Goal: Information Seeking & Learning: Learn about a topic

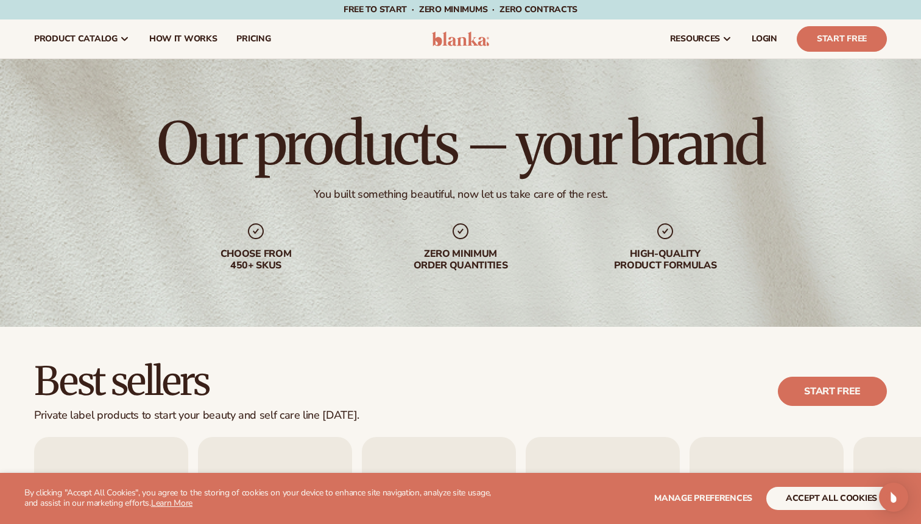
scroll to position [394, 0]
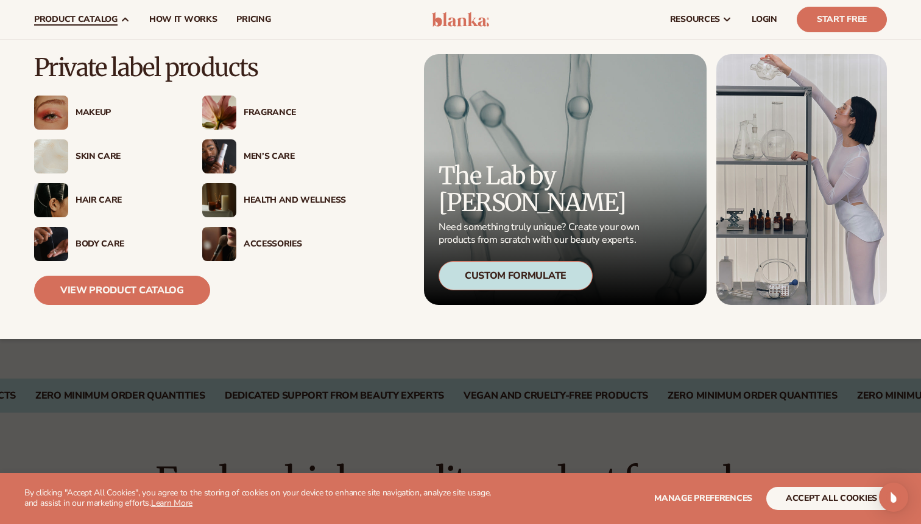
click at [92, 152] on div "Skin Care" at bounding box center [127, 157] width 102 height 10
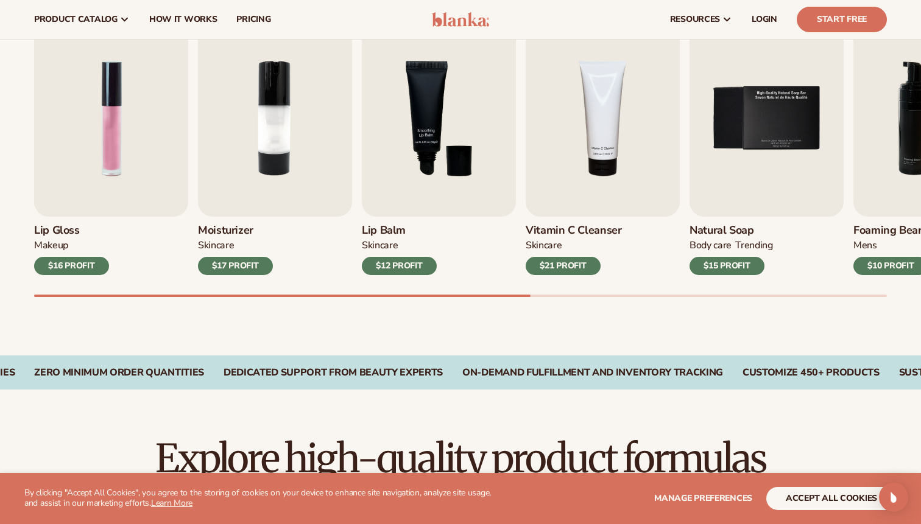
scroll to position [417, 0]
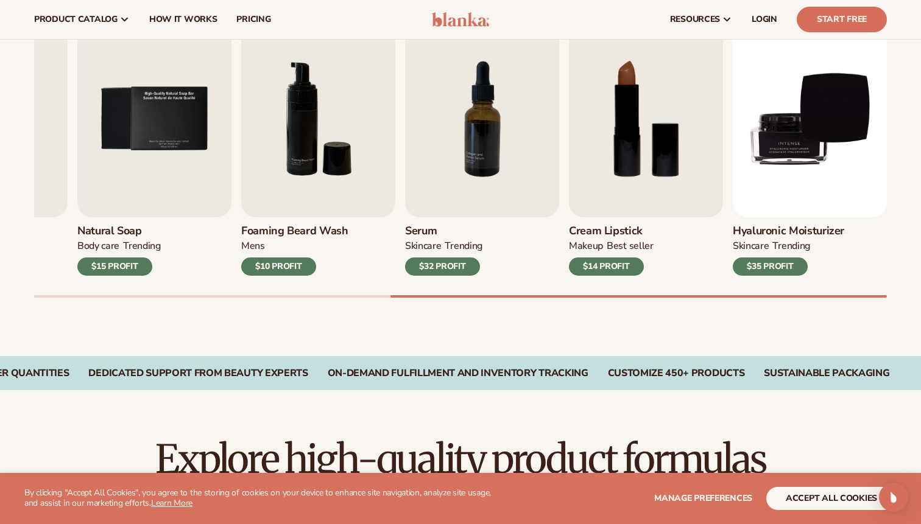
click at [790, 229] on h3 "Hyaluronic moisturizer" at bounding box center [788, 231] width 111 height 13
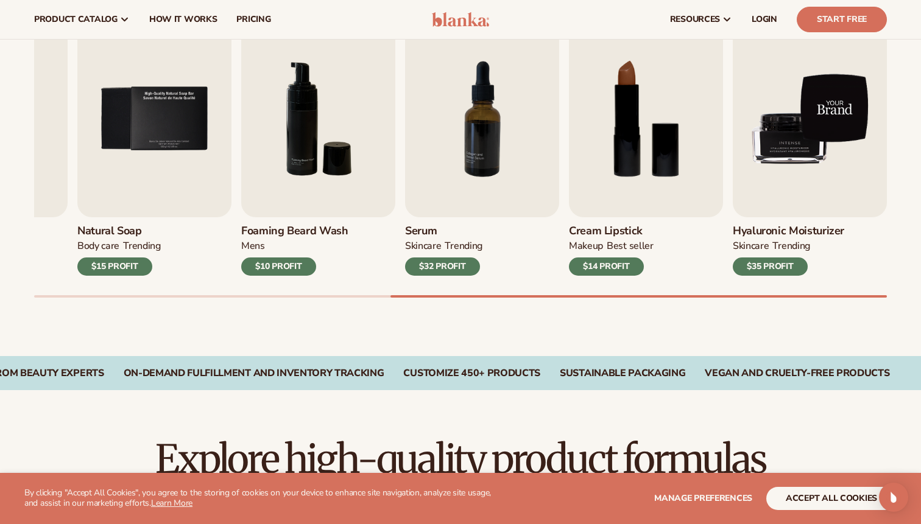
click at [789, 199] on img "9 / 9" at bounding box center [810, 119] width 154 height 197
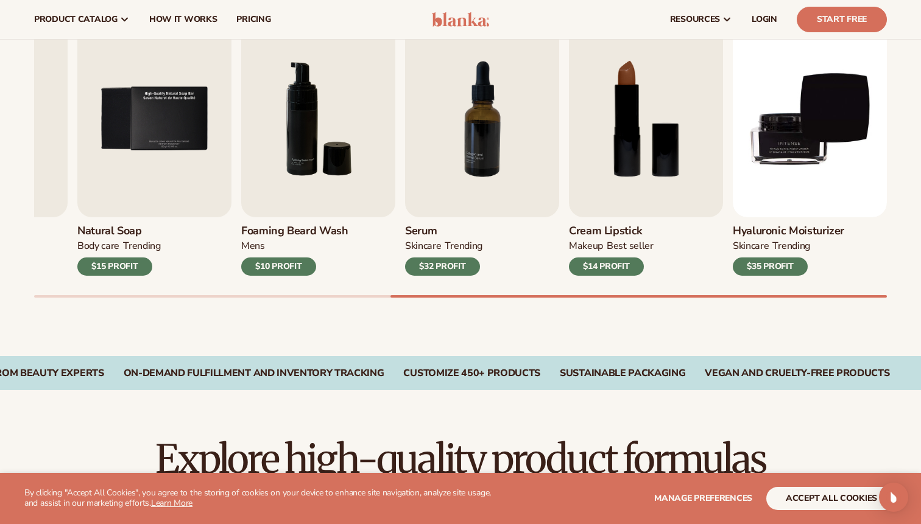
click at [771, 245] on div "SKINCARE TRENDING" at bounding box center [788, 249] width 111 height 18
click at [762, 269] on div "$35 PROFIT" at bounding box center [770, 267] width 75 height 18
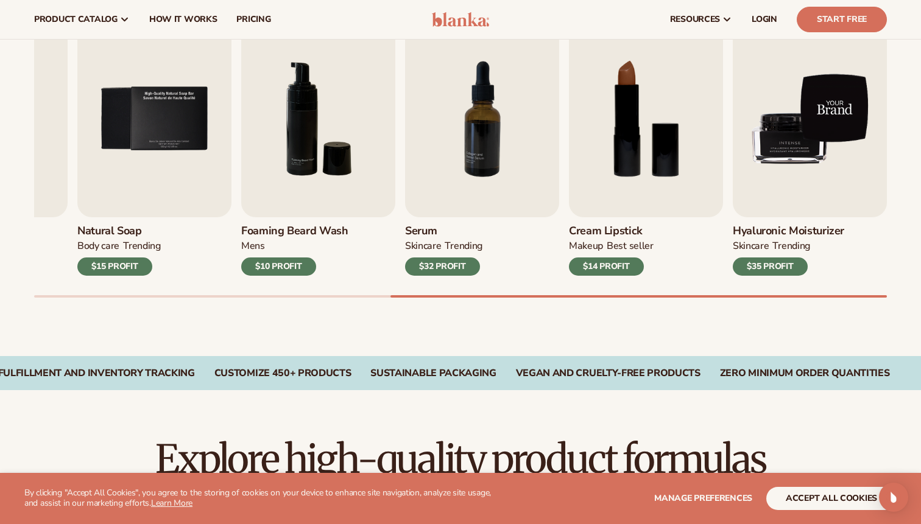
click at [787, 209] on img "9 / 9" at bounding box center [810, 119] width 154 height 197
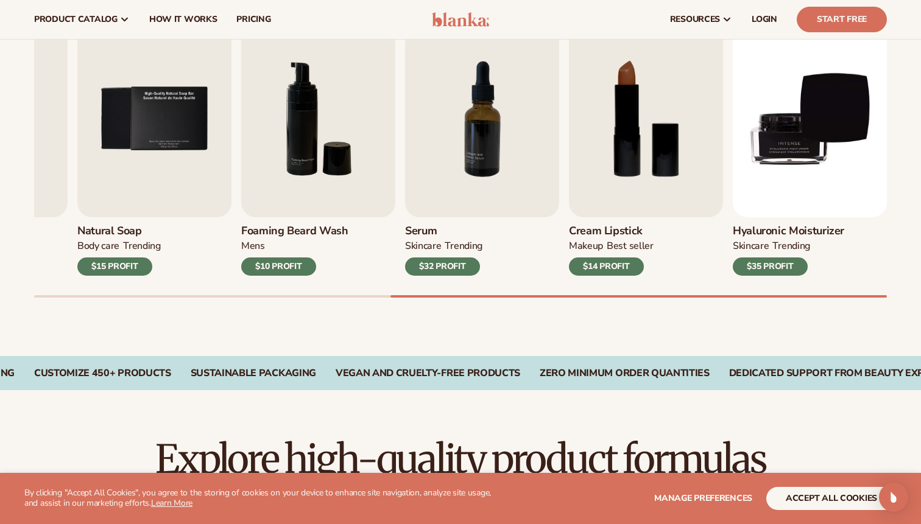
click at [787, 221] on div "Hyaluronic moisturizer SKINCARE TRENDING $35 PROFIT" at bounding box center [810, 246] width 154 height 58
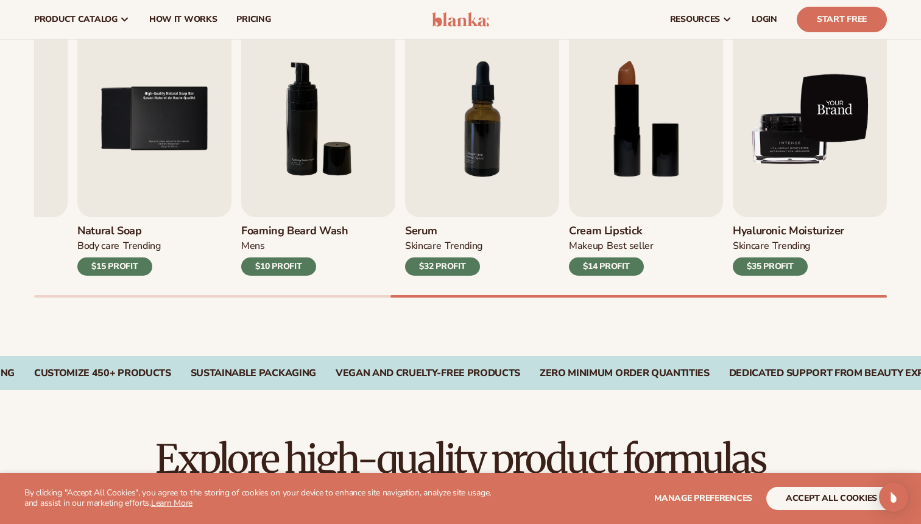
click at [803, 158] on img "9 / 9" at bounding box center [810, 119] width 154 height 197
click at [806, 107] on img "9 / 9" at bounding box center [810, 119] width 154 height 197
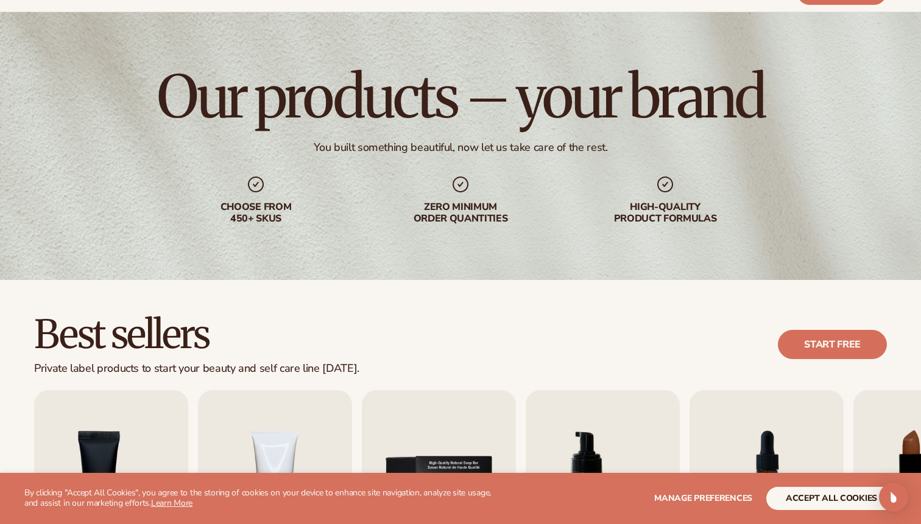
scroll to position [56, 0]
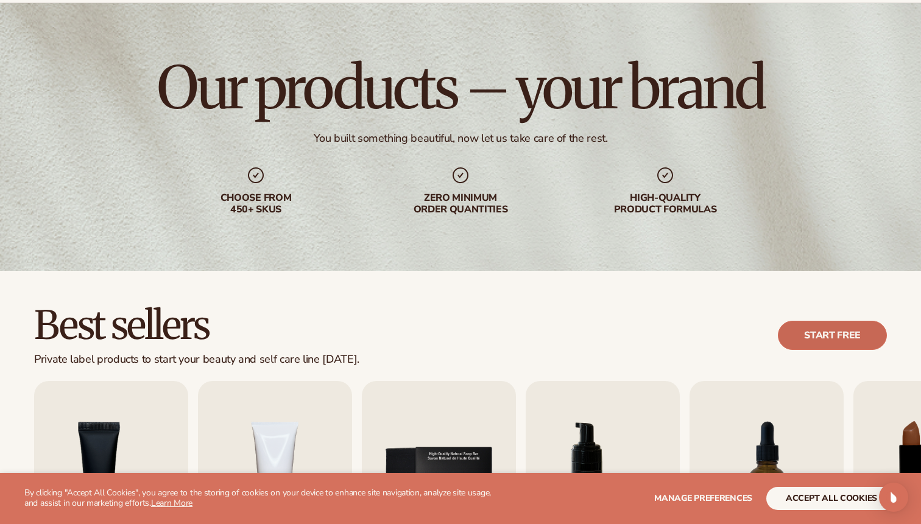
click at [837, 334] on link "Start free" at bounding box center [832, 335] width 109 height 29
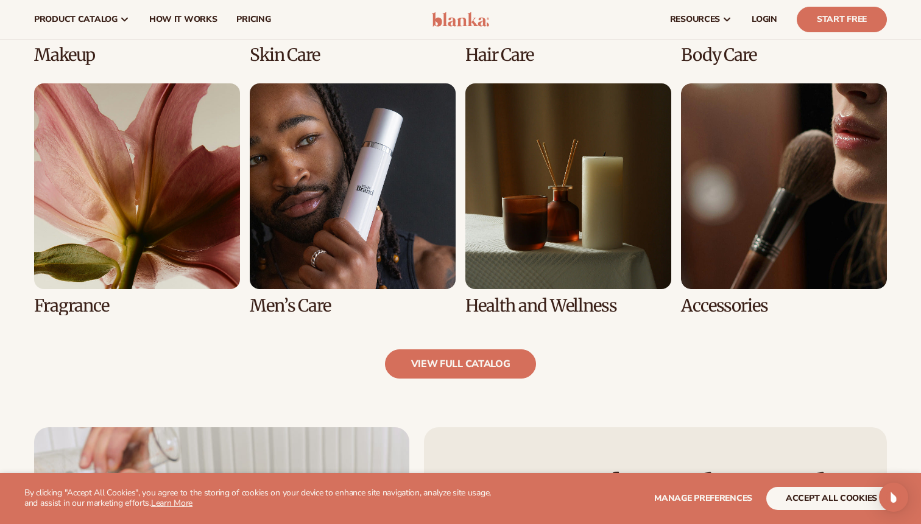
scroll to position [1083, 0]
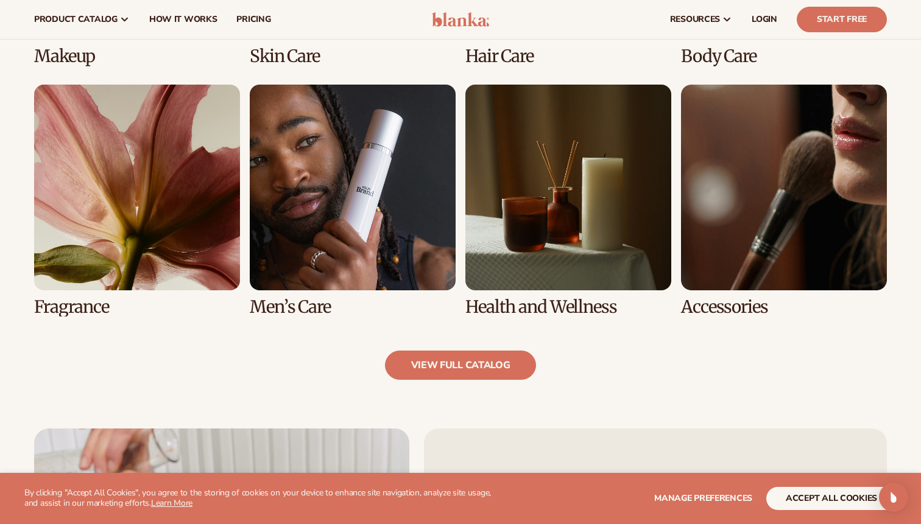
click at [352, 186] on link "6 / 8" at bounding box center [353, 201] width 206 height 232
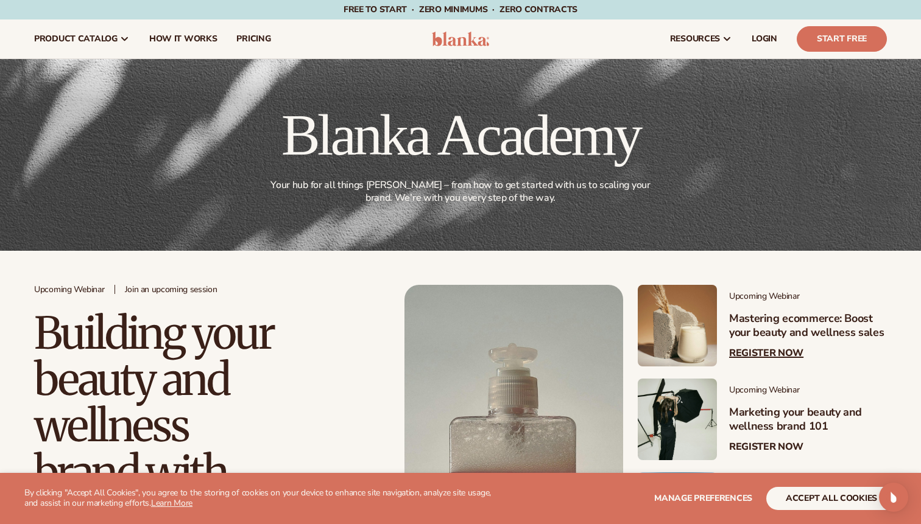
click at [766, 344] on div "Upcoming Webinar Mastering ecommerce: Boost your beauty and wellness sales Regi…" at bounding box center [802, 326] width 170 height 82
click at [765, 350] on link "Register Now" at bounding box center [766, 354] width 74 height 12
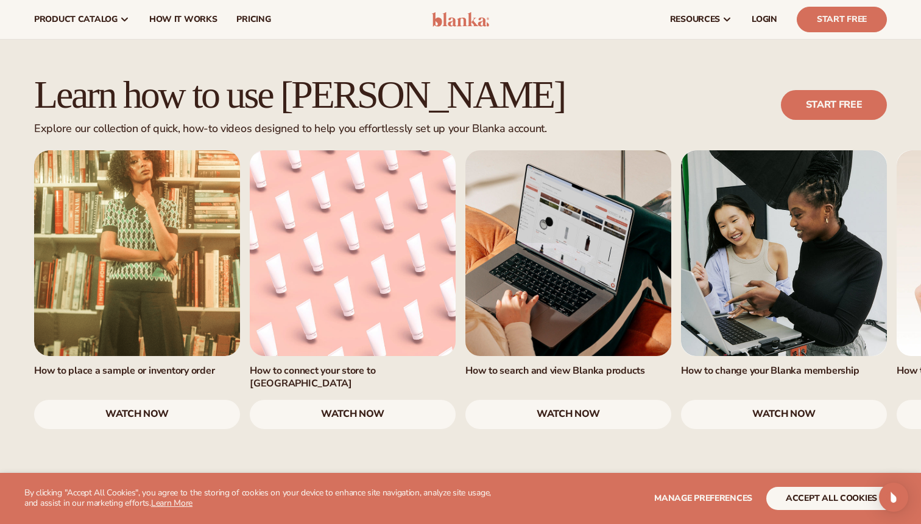
scroll to position [712, 0]
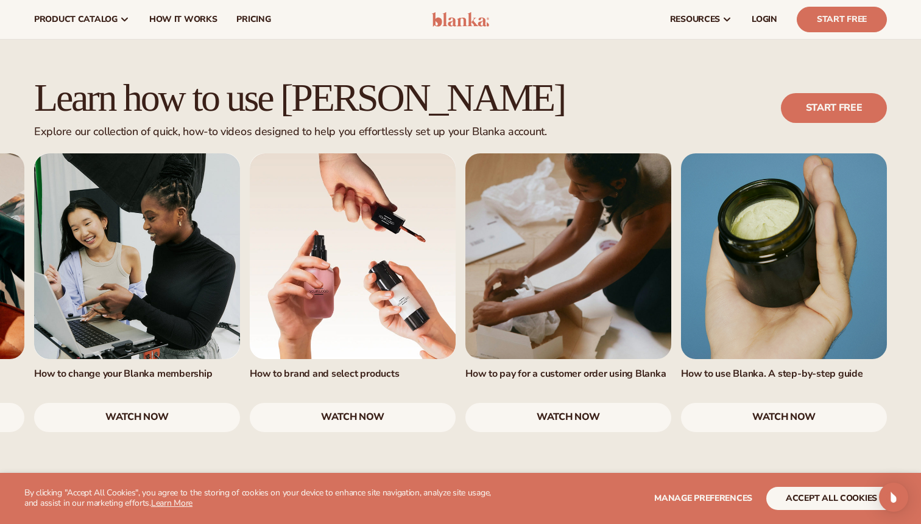
click at [380, 403] on link "watch now" at bounding box center [353, 417] width 206 height 29
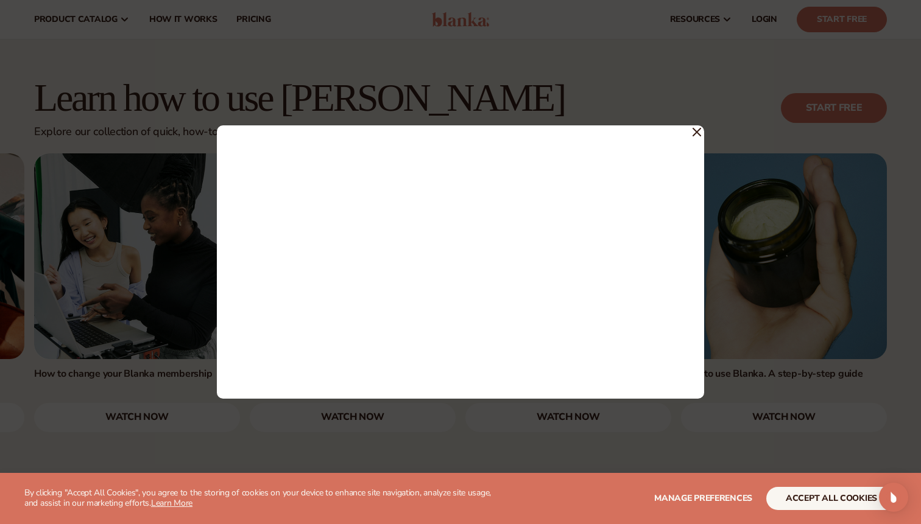
click at [696, 132] on icon at bounding box center [696, 131] width 7 height 7
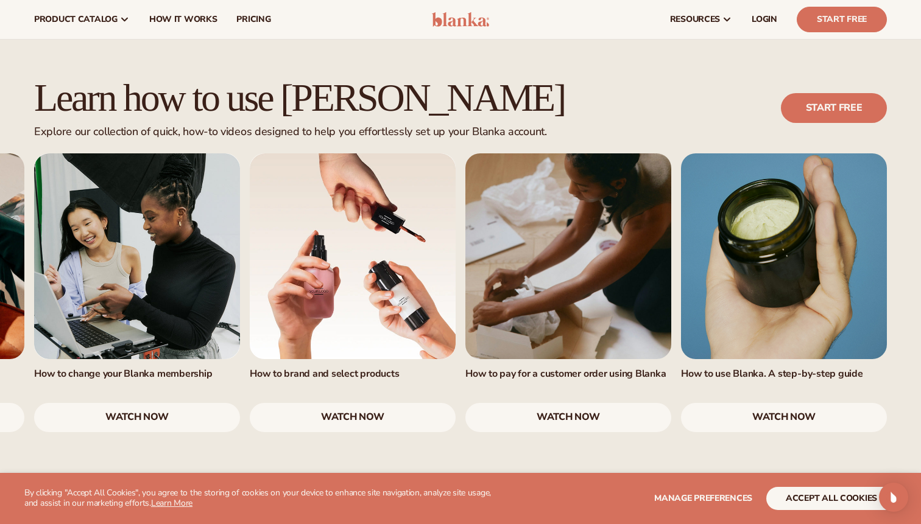
scroll to position [0, 0]
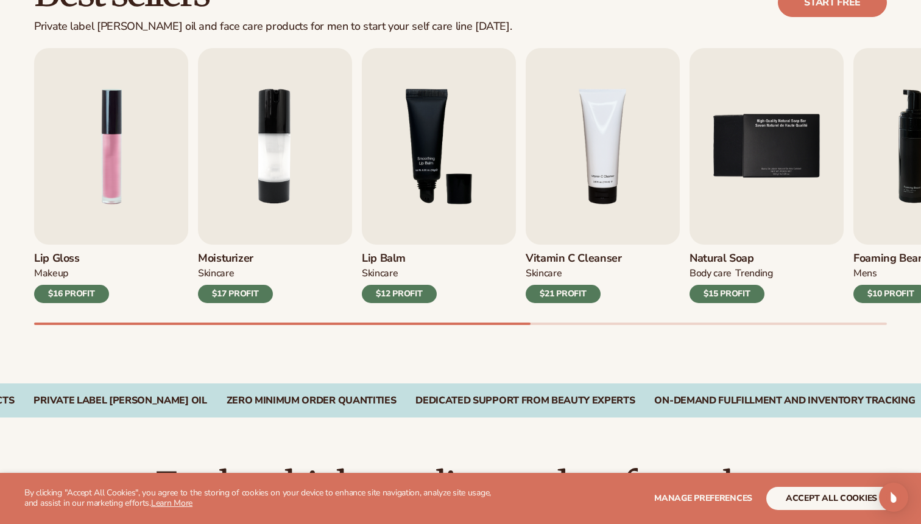
scroll to position [448, 0]
